Goal: Task Accomplishment & Management: Use online tool/utility

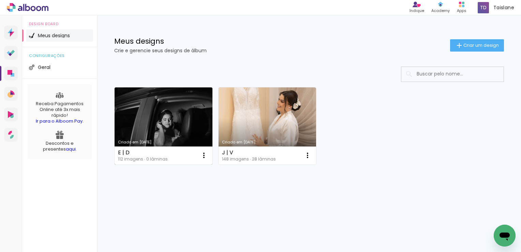
click at [175, 133] on link "Criado em [DATE]" at bounding box center [164, 125] width 98 height 77
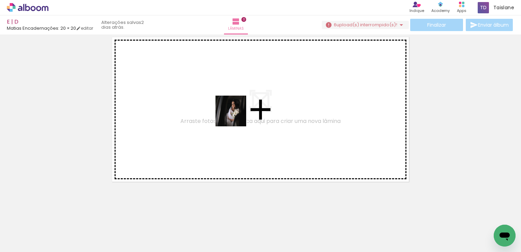
drag, startPoint x: 304, startPoint y: 236, endPoint x: 235, endPoint y: 114, distance: 140.4
click at [235, 114] on quentale-workspace at bounding box center [260, 126] width 521 height 252
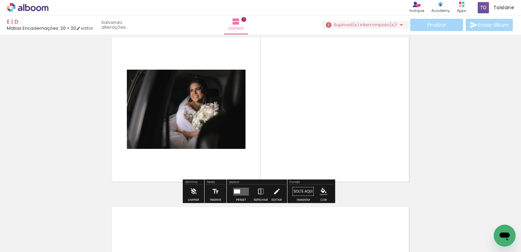
scroll to position [9, 0]
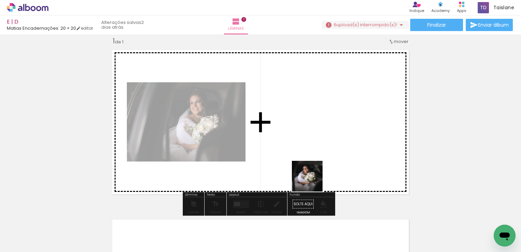
drag, startPoint x: 385, startPoint y: 233, endPoint x: 309, endPoint y: 174, distance: 96.6
click at [309, 174] on quentale-workspace at bounding box center [260, 126] width 521 height 252
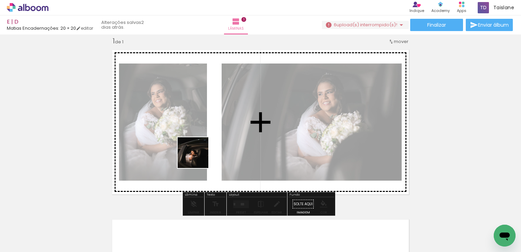
drag, startPoint x: 154, startPoint y: 236, endPoint x: 198, endPoint y: 158, distance: 90.6
click at [198, 158] on quentale-workspace at bounding box center [260, 126] width 521 height 252
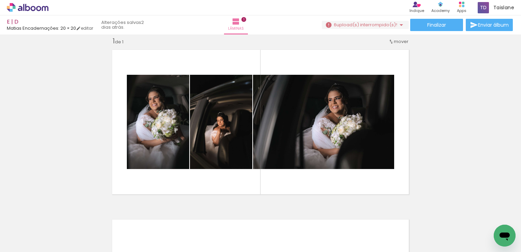
scroll to position [0, 162]
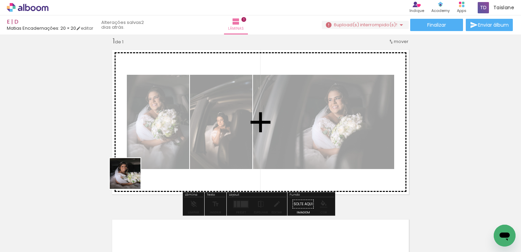
drag, startPoint x: 99, startPoint y: 238, endPoint x: 157, endPoint y: 144, distance: 110.5
click at [157, 144] on quentale-workspace at bounding box center [260, 126] width 521 height 252
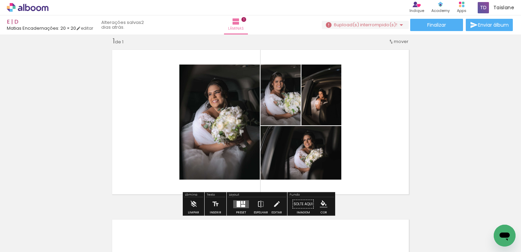
click at [241, 203] on quentale-layouter at bounding box center [241, 204] width 16 height 8
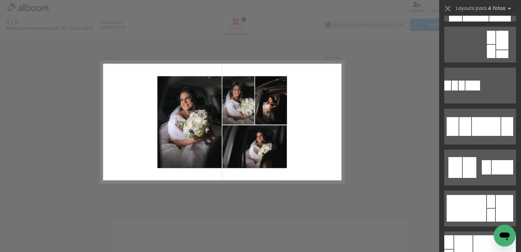
scroll to position [633, 0]
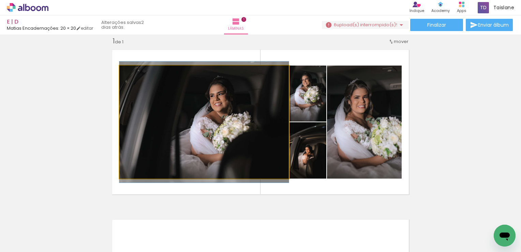
click at [224, 124] on quentale-photo at bounding box center [204, 122] width 170 height 113
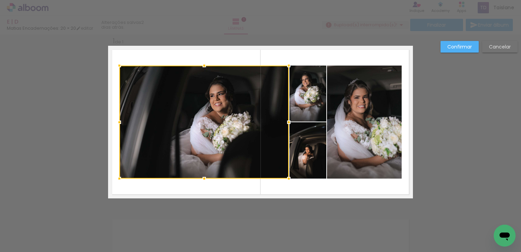
click at [0, 0] on slot "Cancelar" at bounding box center [0, 0] width 0 height 0
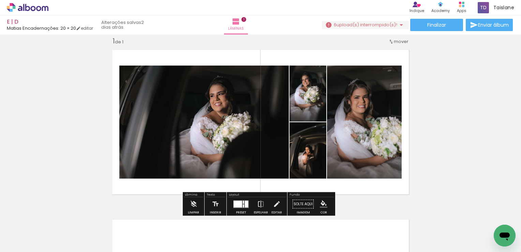
drag, startPoint x: 246, startPoint y: 203, endPoint x: 314, endPoint y: 198, distance: 67.8
click at [246, 203] on div at bounding box center [246, 203] width 3 height 7
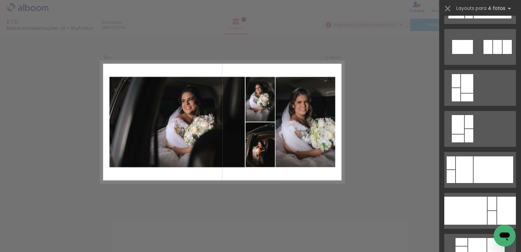
scroll to position [1256, 0]
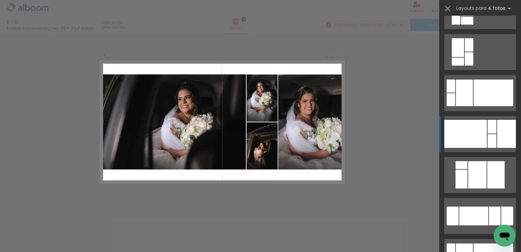
click at [480, 130] on div at bounding box center [466, 134] width 43 height 28
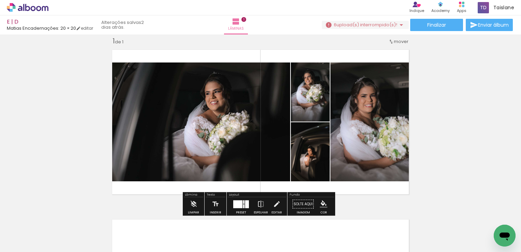
click at [260, 131] on quentale-photo at bounding box center [199, 121] width 182 height 119
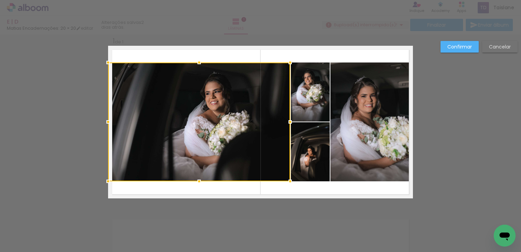
click at [0, 0] on slot "Cancelar" at bounding box center [0, 0] width 0 height 0
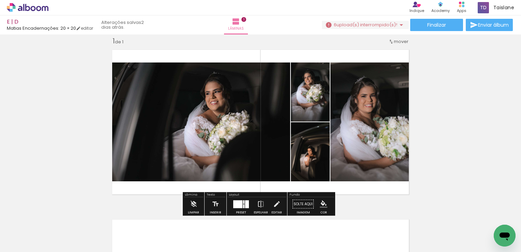
click at [245, 201] on div at bounding box center [247, 204] width 4 height 8
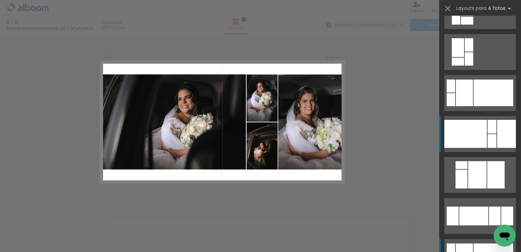
scroll to position [1351, 0]
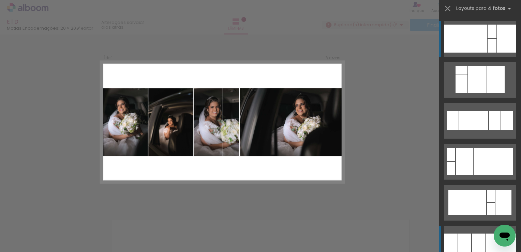
click at [471, 93] on div at bounding box center [477, 79] width 18 height 27
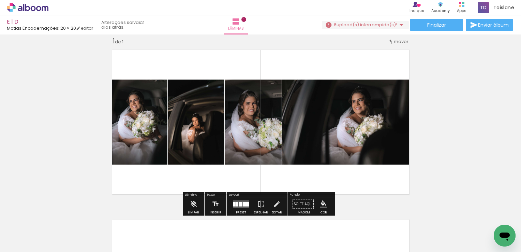
click at [357, 131] on quentale-photo at bounding box center [348, 122] width 131 height 85
click at [240, 207] on div at bounding box center [241, 204] width 18 height 14
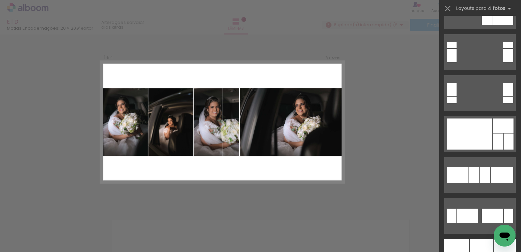
scroll to position [3402, 0]
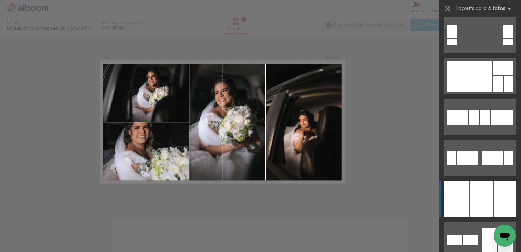
click at [471, 210] on div at bounding box center [481, 199] width 23 height 36
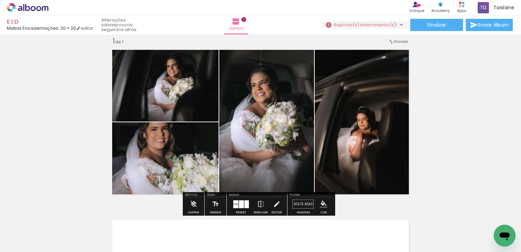
click at [500, 111] on div "Inserir lâmina 1 de 1" at bounding box center [260, 197] width 521 height 339
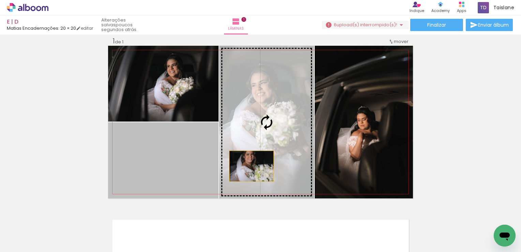
drag, startPoint x: 188, startPoint y: 165, endPoint x: 249, endPoint y: 166, distance: 61.4
click at [0, 0] on slot at bounding box center [0, 0] width 0 height 0
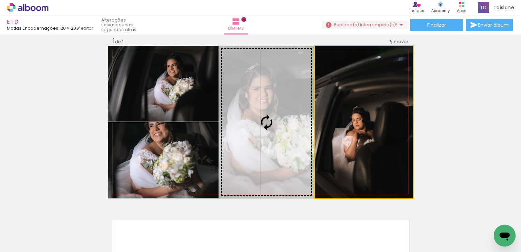
drag, startPoint x: 360, startPoint y: 153, endPoint x: 296, endPoint y: 153, distance: 64.1
click at [0, 0] on slot at bounding box center [0, 0] width 0 height 0
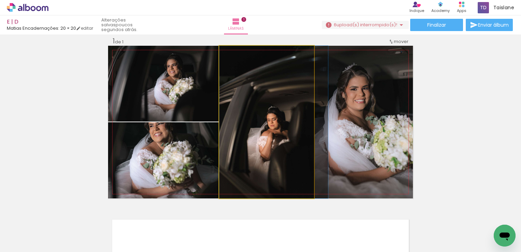
drag, startPoint x: 292, startPoint y: 143, endPoint x: 303, endPoint y: 144, distance: 10.9
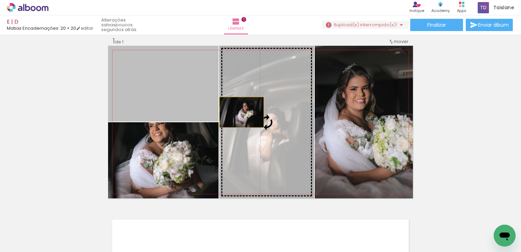
drag, startPoint x: 202, startPoint y: 101, endPoint x: 271, endPoint y: 125, distance: 73.5
click at [0, 0] on slot at bounding box center [0, 0] width 0 height 0
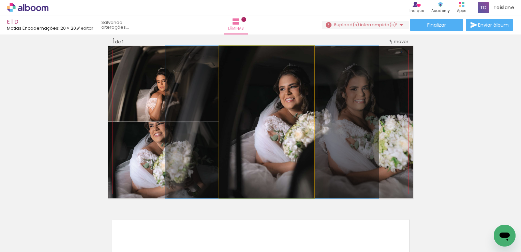
drag, startPoint x: 278, startPoint y: 156, endPoint x: 284, endPoint y: 156, distance: 5.5
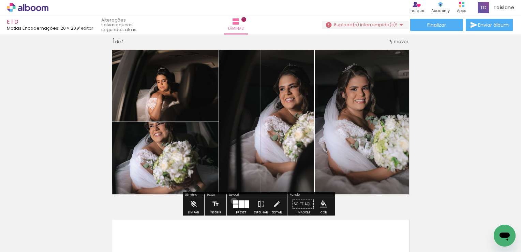
click at [233, 200] on div at bounding box center [235, 201] width 5 height 3
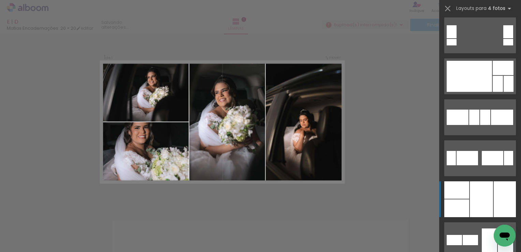
scroll to position [3562, 0]
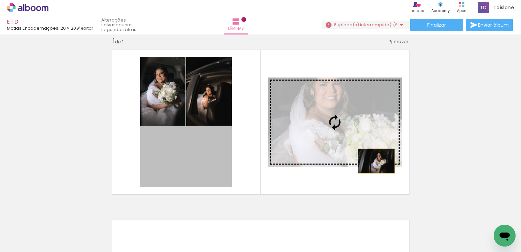
drag, startPoint x: 209, startPoint y: 168, endPoint x: 374, endPoint y: 161, distance: 164.9
click at [0, 0] on slot at bounding box center [0, 0] width 0 height 0
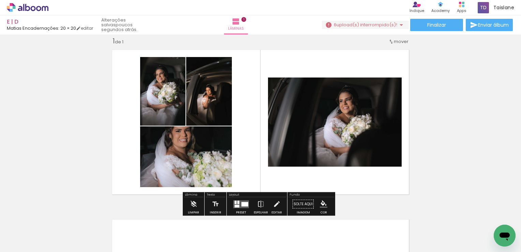
click at [239, 199] on div at bounding box center [241, 204] width 18 height 14
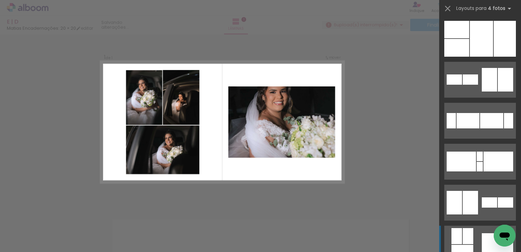
scroll to position [3767, 0]
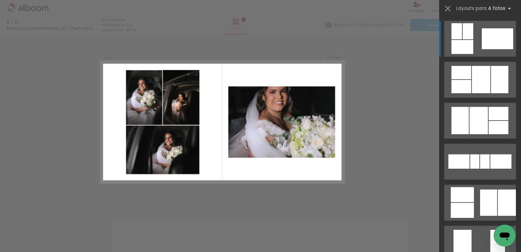
click at [382, 83] on div "Confirmar Cancelar" at bounding box center [260, 204] width 521 height 356
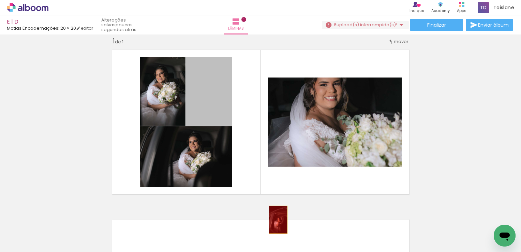
drag, startPoint x: 218, startPoint y: 103, endPoint x: 276, endPoint y: 219, distance: 130.2
click at [276, 219] on quentale-workspace at bounding box center [260, 126] width 521 height 252
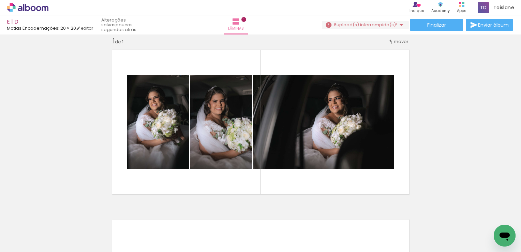
scroll to position [0, 33]
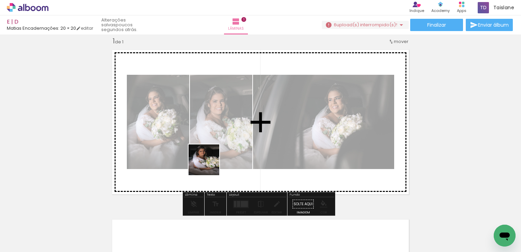
drag, startPoint x: 188, startPoint y: 233, endPoint x: 213, endPoint y: 155, distance: 81.7
click at [213, 155] on quentale-workspace at bounding box center [260, 126] width 521 height 252
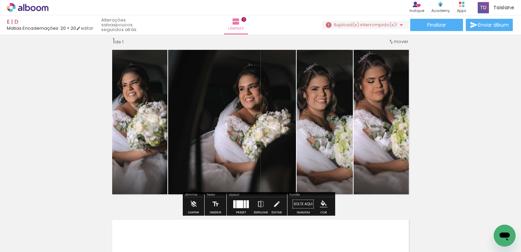
click at [244, 205] on div at bounding box center [245, 204] width 2 height 8
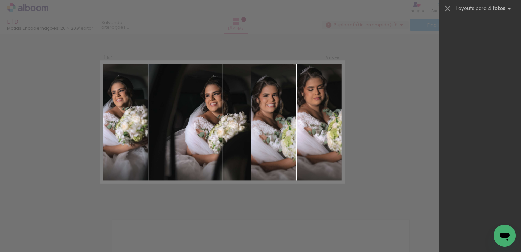
scroll to position [0, 0]
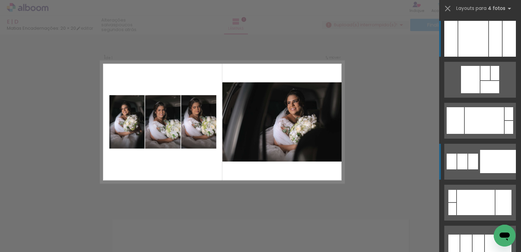
click at [488, 166] on div at bounding box center [498, 161] width 36 height 23
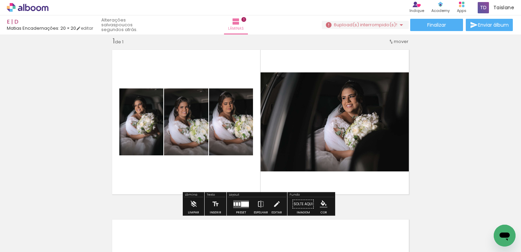
click at [234, 200] on quentale-layouter at bounding box center [241, 204] width 16 height 8
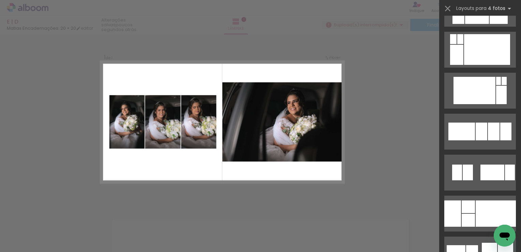
scroll to position [2686, 0]
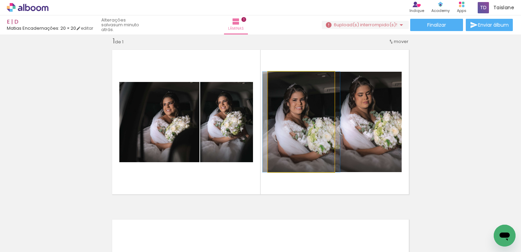
click at [292, 149] on quentale-photo at bounding box center [301, 122] width 67 height 100
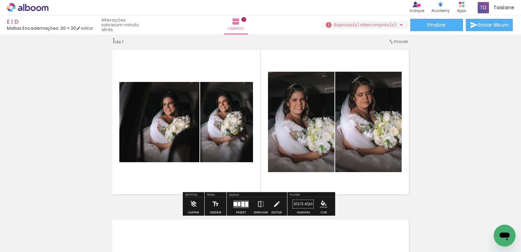
click at [285, 122] on quentale-photo at bounding box center [301, 122] width 67 height 100
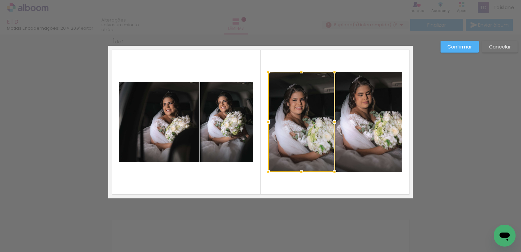
click at [285, 122] on div at bounding box center [301, 122] width 67 height 100
click at [0, 0] on slot "Cancelar" at bounding box center [0, 0] width 0 height 0
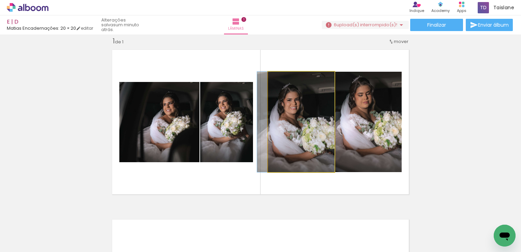
drag, startPoint x: 300, startPoint y: 110, endPoint x: 293, endPoint y: 110, distance: 6.5
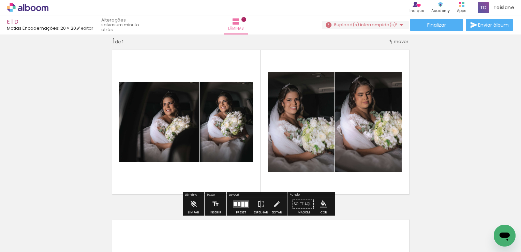
click at [271, 124] on quentale-photo at bounding box center [301, 122] width 67 height 100
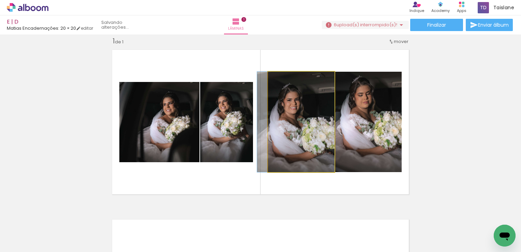
click at [271, 124] on quentale-photo at bounding box center [301, 122] width 67 height 100
click at [0, 0] on div at bounding box center [0, 0] width 0 height 0
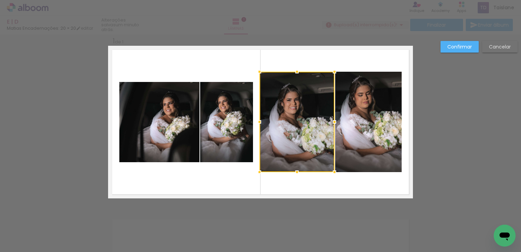
drag, startPoint x: 262, startPoint y: 123, endPoint x: 257, endPoint y: 123, distance: 5.1
click at [257, 123] on div at bounding box center [260, 122] width 14 height 14
click at [383, 132] on quentale-photo at bounding box center [368, 122] width 67 height 100
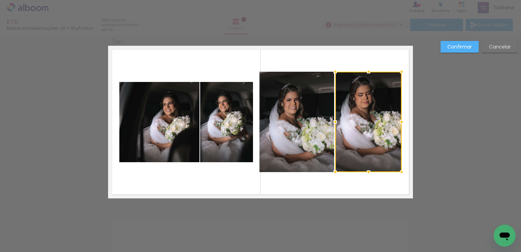
click at [383, 132] on div at bounding box center [368, 122] width 67 height 100
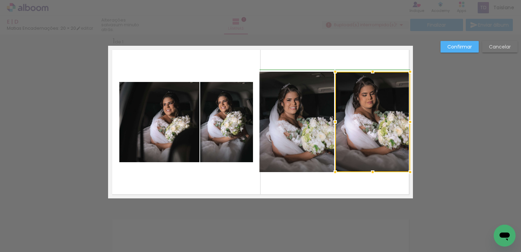
drag, startPoint x: 401, startPoint y: 122, endPoint x: 406, endPoint y: 122, distance: 5.1
click at [406, 122] on div at bounding box center [411, 122] width 14 height 14
click at [0, 0] on slot "Confirmar" at bounding box center [0, 0] width 0 height 0
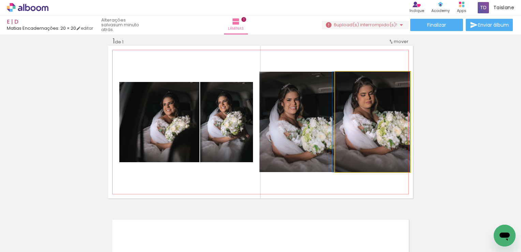
drag, startPoint x: 382, startPoint y: 148, endPoint x: 375, endPoint y: 147, distance: 7.2
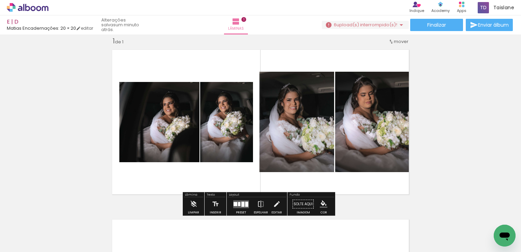
click at [376, 138] on quentale-photo at bounding box center [372, 122] width 75 height 100
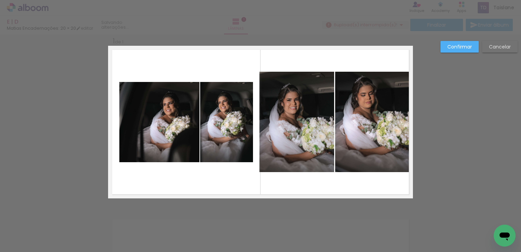
click at [376, 138] on quentale-photo at bounding box center [372, 122] width 75 height 100
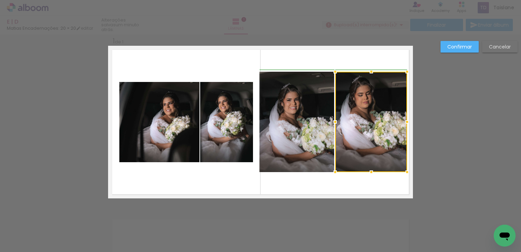
click at [408, 125] on div at bounding box center [408, 122] width 14 height 14
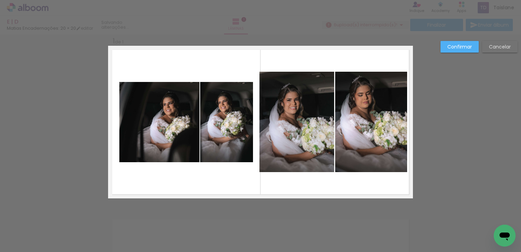
click at [398, 118] on quentale-photo at bounding box center [371, 122] width 72 height 100
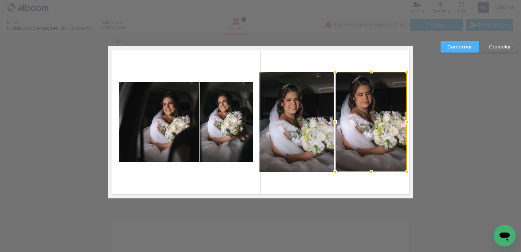
click at [398, 118] on div at bounding box center [371, 122] width 72 height 100
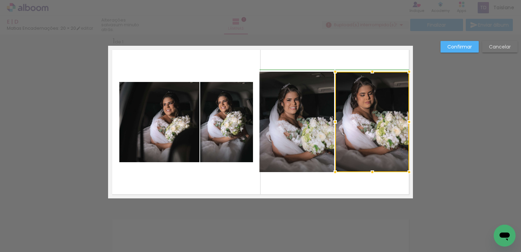
click at [405, 121] on div at bounding box center [410, 122] width 14 height 14
click at [130, 131] on quentale-photo at bounding box center [159, 122] width 80 height 80
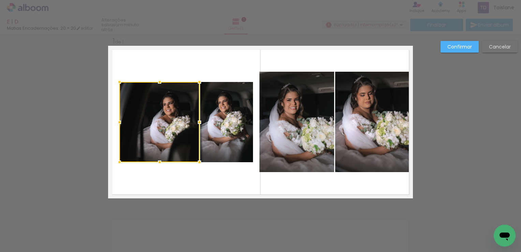
click at [130, 131] on div at bounding box center [159, 122] width 80 height 80
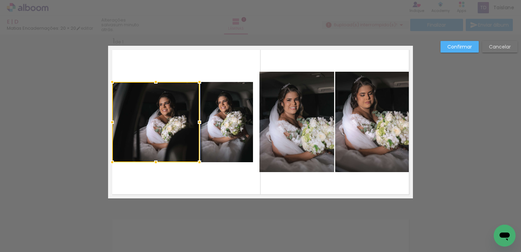
drag, startPoint x: 120, startPoint y: 119, endPoint x: 115, endPoint y: 119, distance: 5.1
click at [115, 119] on div at bounding box center [112, 122] width 14 height 14
click at [0, 0] on slot "Confirmar" at bounding box center [0, 0] width 0 height 0
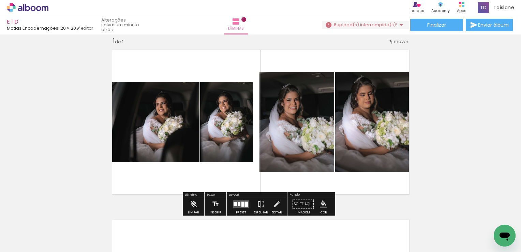
click at [445, 148] on div "Inserir lâmina 1 de 1" at bounding box center [260, 197] width 521 height 339
click at [442, 151] on div "Inserir lâmina 1 de 1" at bounding box center [260, 197] width 521 height 339
click at [299, 108] on quentale-photo at bounding box center [297, 122] width 75 height 100
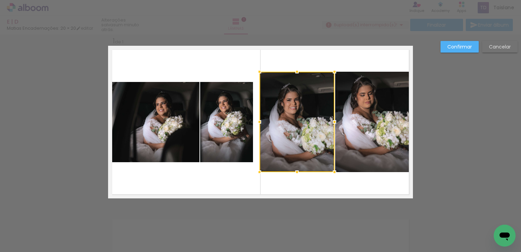
drag, startPoint x: 299, startPoint y: 108, endPoint x: 266, endPoint y: 118, distance: 34.1
click at [299, 108] on div at bounding box center [297, 122] width 75 height 100
click at [258, 123] on div at bounding box center [261, 122] width 14 height 14
click at [426, 116] on div "Confirmar Cancelar" at bounding box center [260, 204] width 521 height 356
click at [467, 50] on paper-button "Confirmar" at bounding box center [460, 47] width 38 height 12
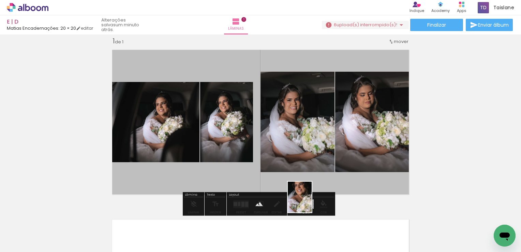
drag, startPoint x: 384, startPoint y: 234, endPoint x: 308, endPoint y: 202, distance: 82.1
click at [308, 202] on quentale-workspace at bounding box center [260, 126] width 521 height 252
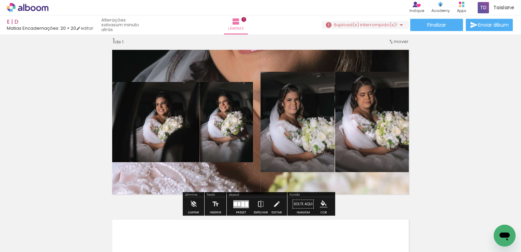
click at [247, 63] on quentale-layouter at bounding box center [260, 122] width 305 height 153
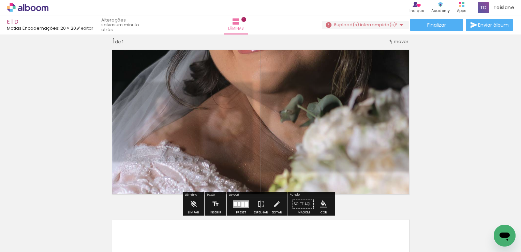
click at [247, 63] on quentale-photo at bounding box center [260, 122] width 305 height 153
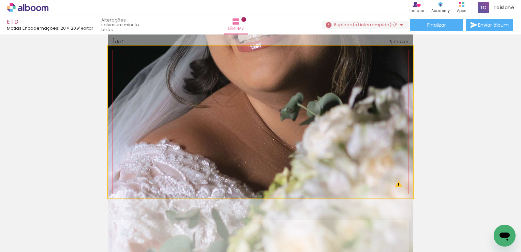
drag, startPoint x: 250, startPoint y: 63, endPoint x: 246, endPoint y: 59, distance: 5.6
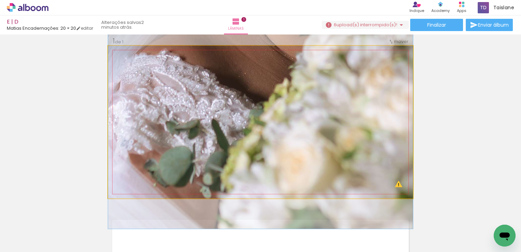
drag, startPoint x: 255, startPoint y: 138, endPoint x: 261, endPoint y: 50, distance: 87.6
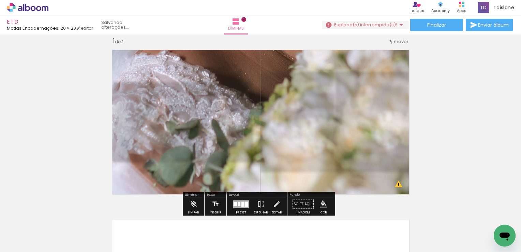
click at [478, 130] on div "Inserir lâmina 1 de 1 O Designbox precisará aumentar a sua imagem em 350% para …" at bounding box center [260, 197] width 521 height 339
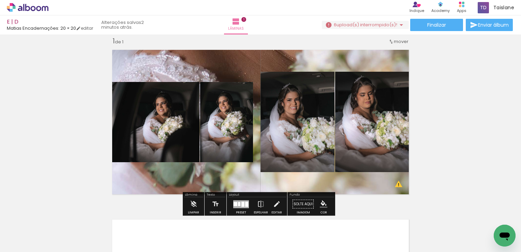
drag, startPoint x: 233, startPoint y: 67, endPoint x: 233, endPoint y: 59, distance: 7.2
click at [233, 59] on quentale-layouter at bounding box center [260, 122] width 305 height 153
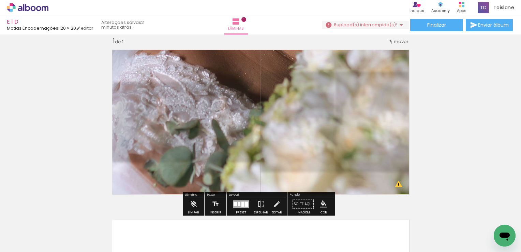
click at [235, 61] on div at bounding box center [236, 63] width 8 height 7
click at [261, 177] on quentale-photo at bounding box center [260, 122] width 305 height 153
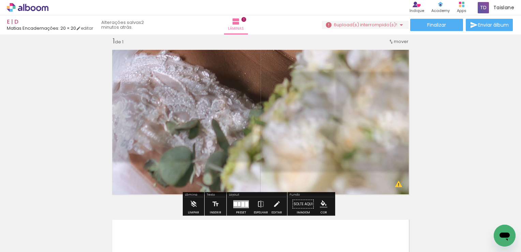
click at [486, 187] on div "Inserir lâmina 1 de 1 O Designbox precisará aumentar a sua imagem em 350% para …" at bounding box center [260, 197] width 521 height 339
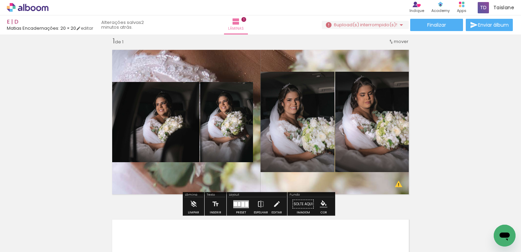
scroll to position [10, 0]
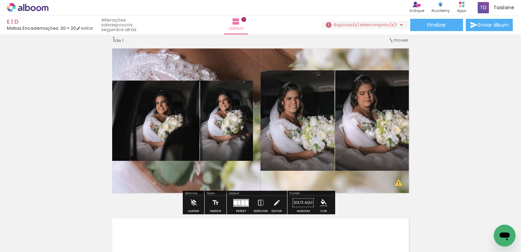
click at [243, 69] on quentale-layouter at bounding box center [260, 120] width 305 height 153
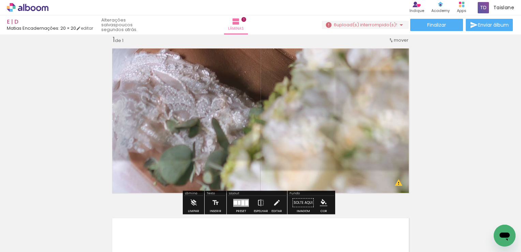
click at [243, 69] on quentale-photo at bounding box center [260, 120] width 305 height 153
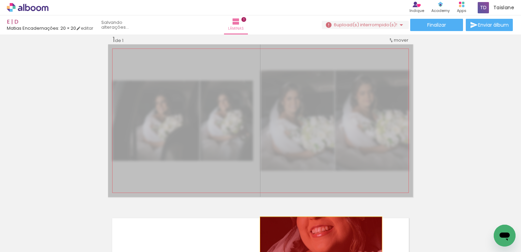
drag, startPoint x: 243, startPoint y: 65, endPoint x: 316, endPoint y: 246, distance: 195.0
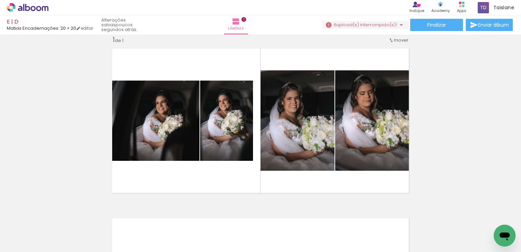
drag, startPoint x: 305, startPoint y: 232, endPoint x: 307, endPoint y: 217, distance: 15.8
click at [46, 217] on div at bounding box center [36, 229] width 22 height 31
drag, startPoint x: 307, startPoint y: 230, endPoint x: 312, endPoint y: 235, distance: 6.8
click at [46, 235] on div at bounding box center [36, 229] width 22 height 31
click at [438, 146] on div "Inserir lâmina 1 de 1 O Designbox precisará aumentar a sua imagem em 350% para …" at bounding box center [260, 196] width 521 height 339
